Goal: Navigation & Orientation: Find specific page/section

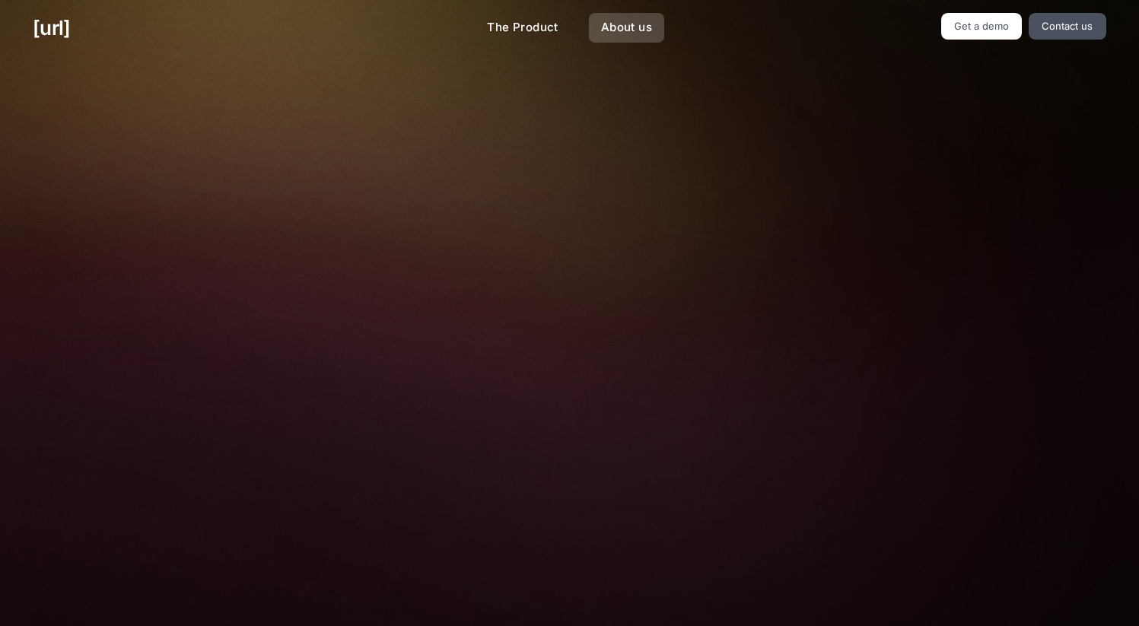
click at [629, 21] on link "About us" at bounding box center [626, 28] width 75 height 30
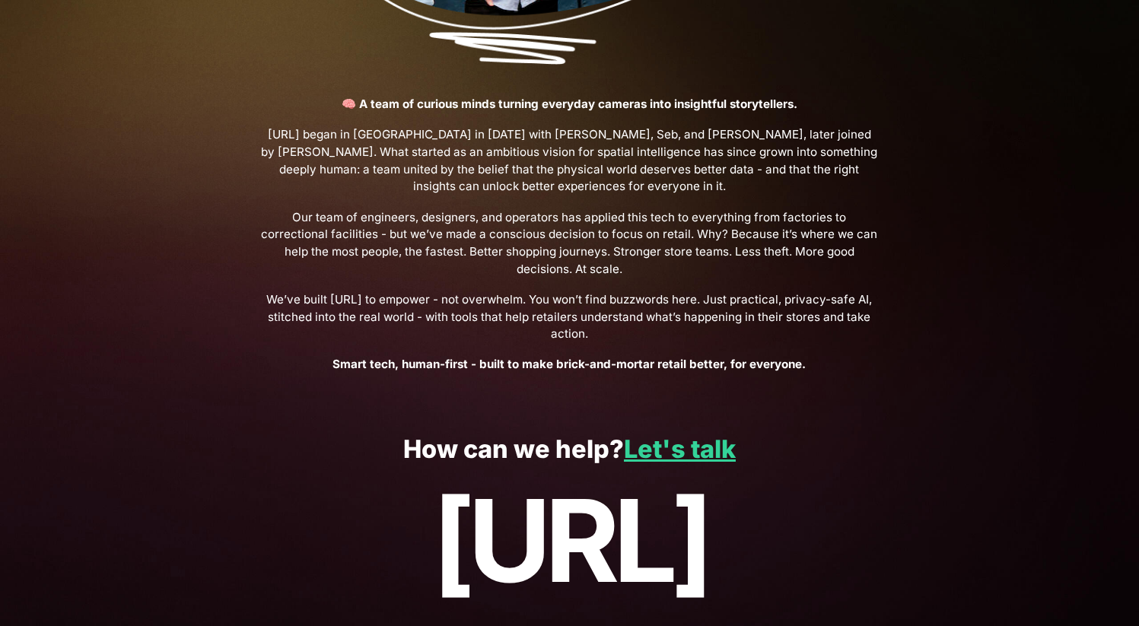
scroll to position [489, 0]
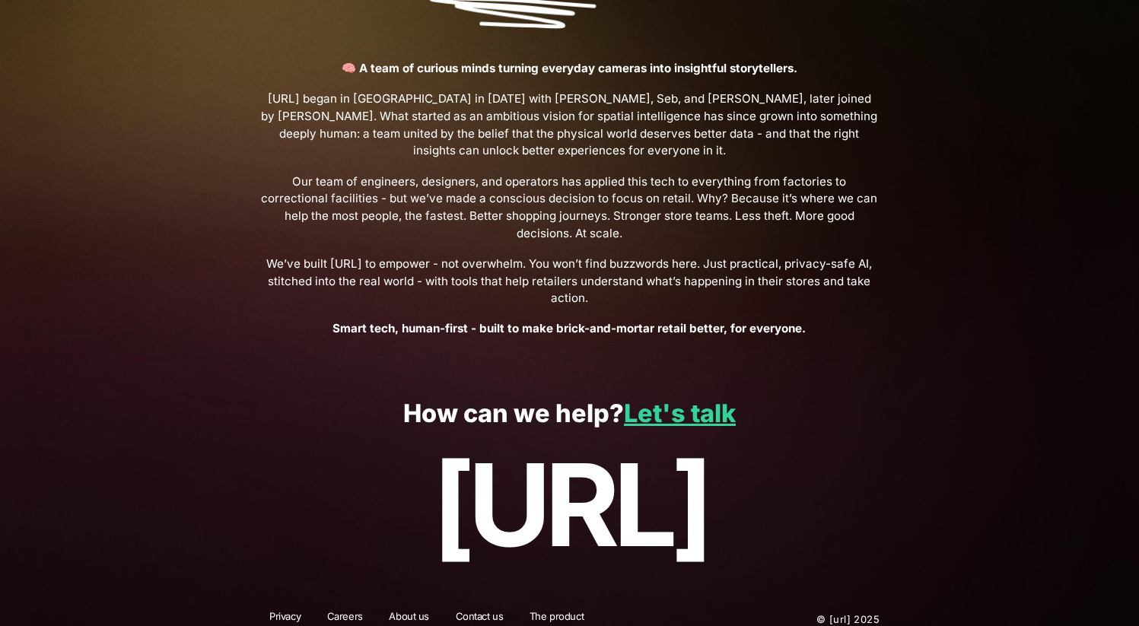
click at [343, 610] on link "Careers" at bounding box center [345, 620] width 56 height 20
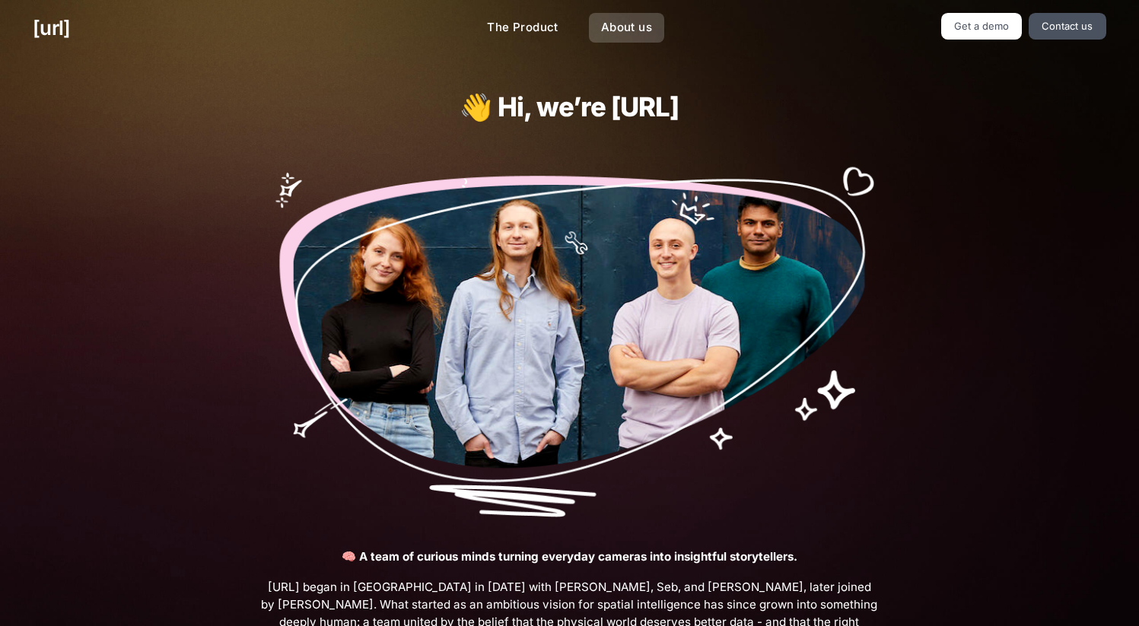
click at [608, 23] on link "About us" at bounding box center [626, 28] width 75 height 30
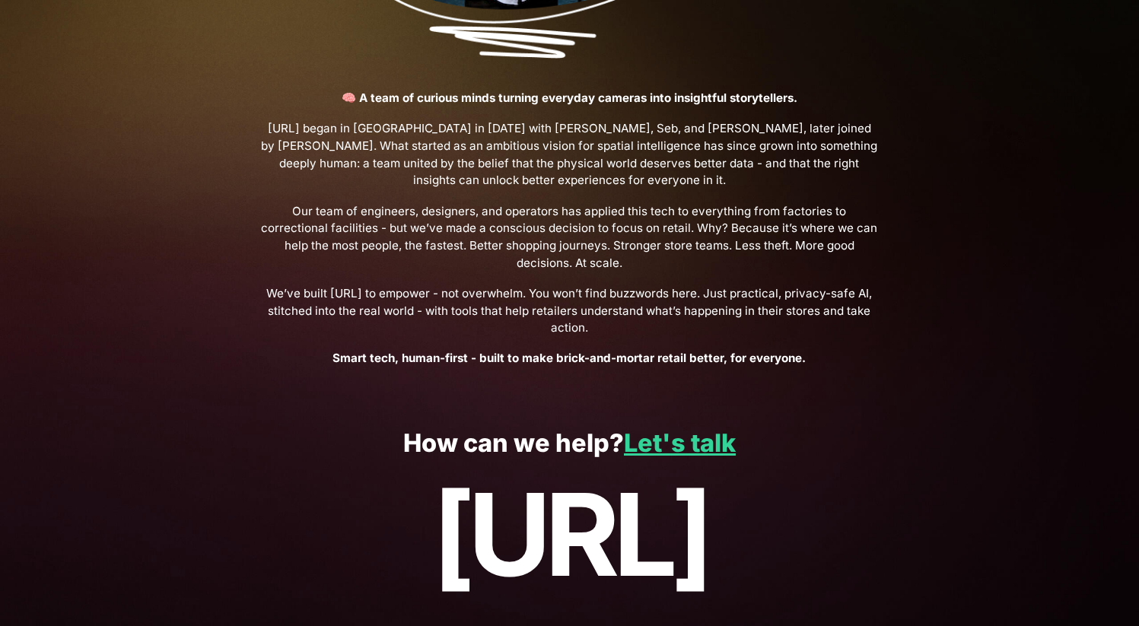
scroll to position [489, 0]
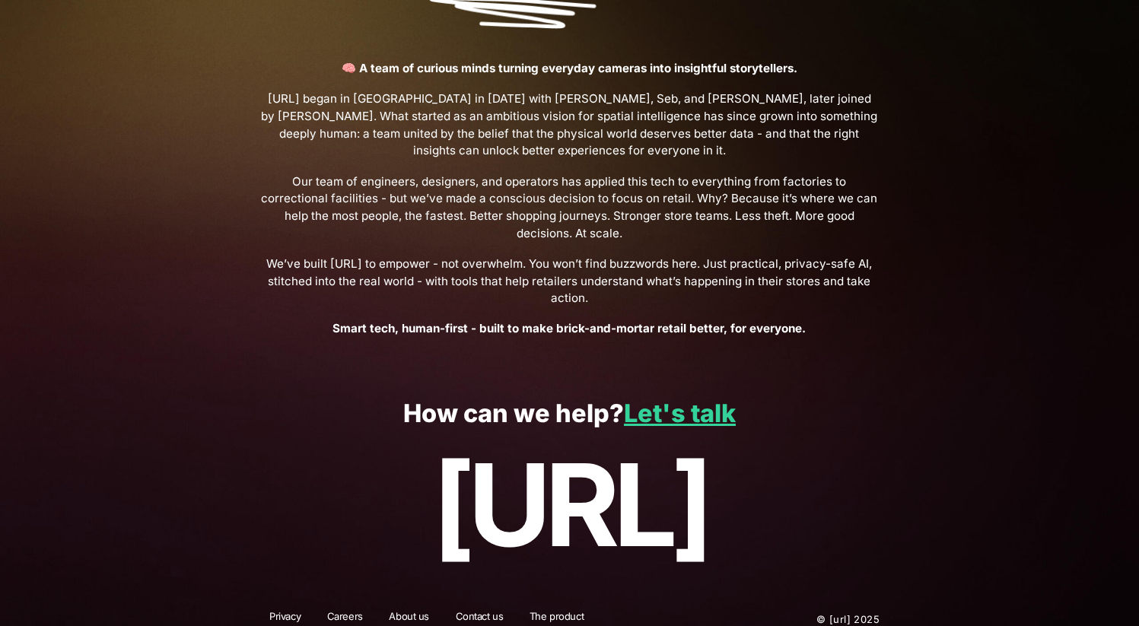
click at [331, 610] on link "Careers" at bounding box center [345, 620] width 56 height 20
